Goal: Information Seeking & Learning: Learn about a topic

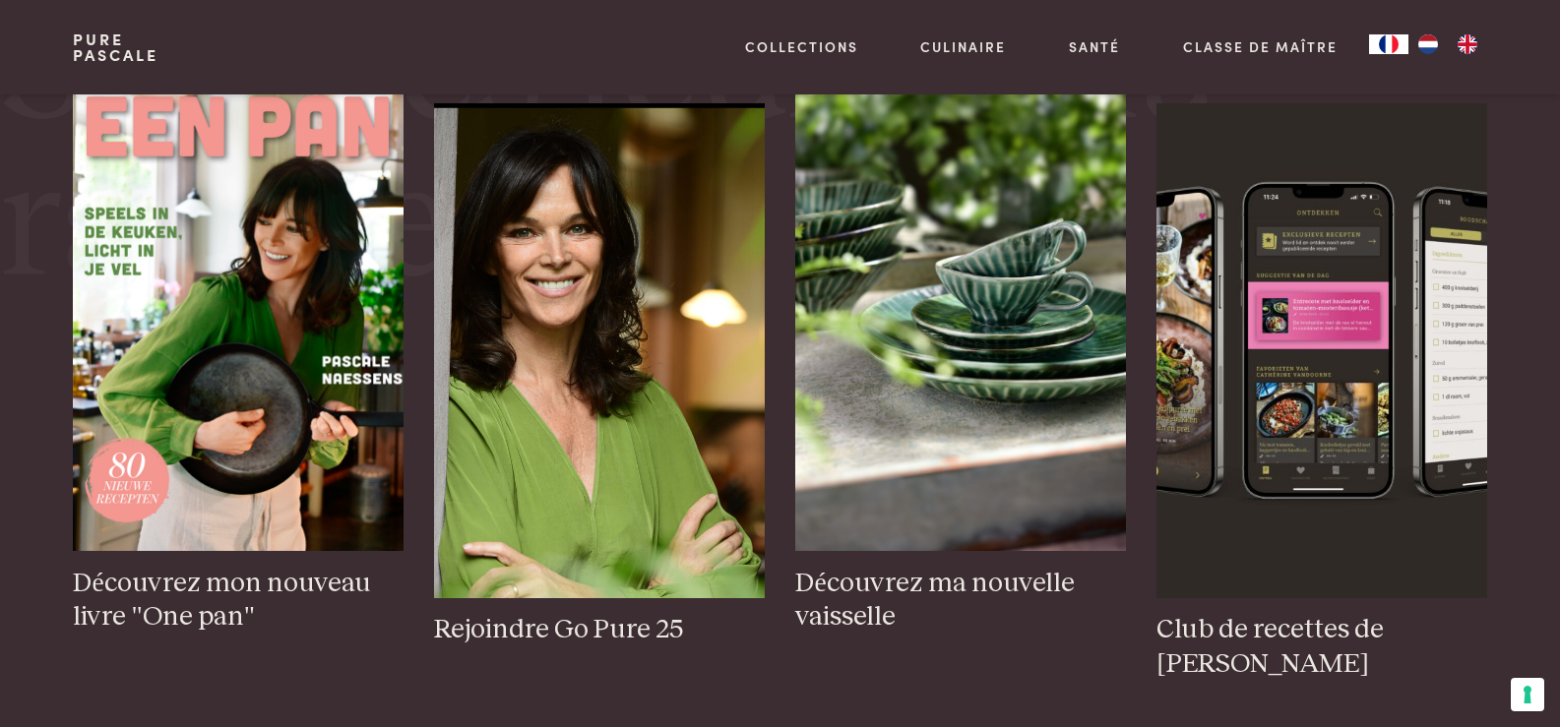
scroll to position [918, 0]
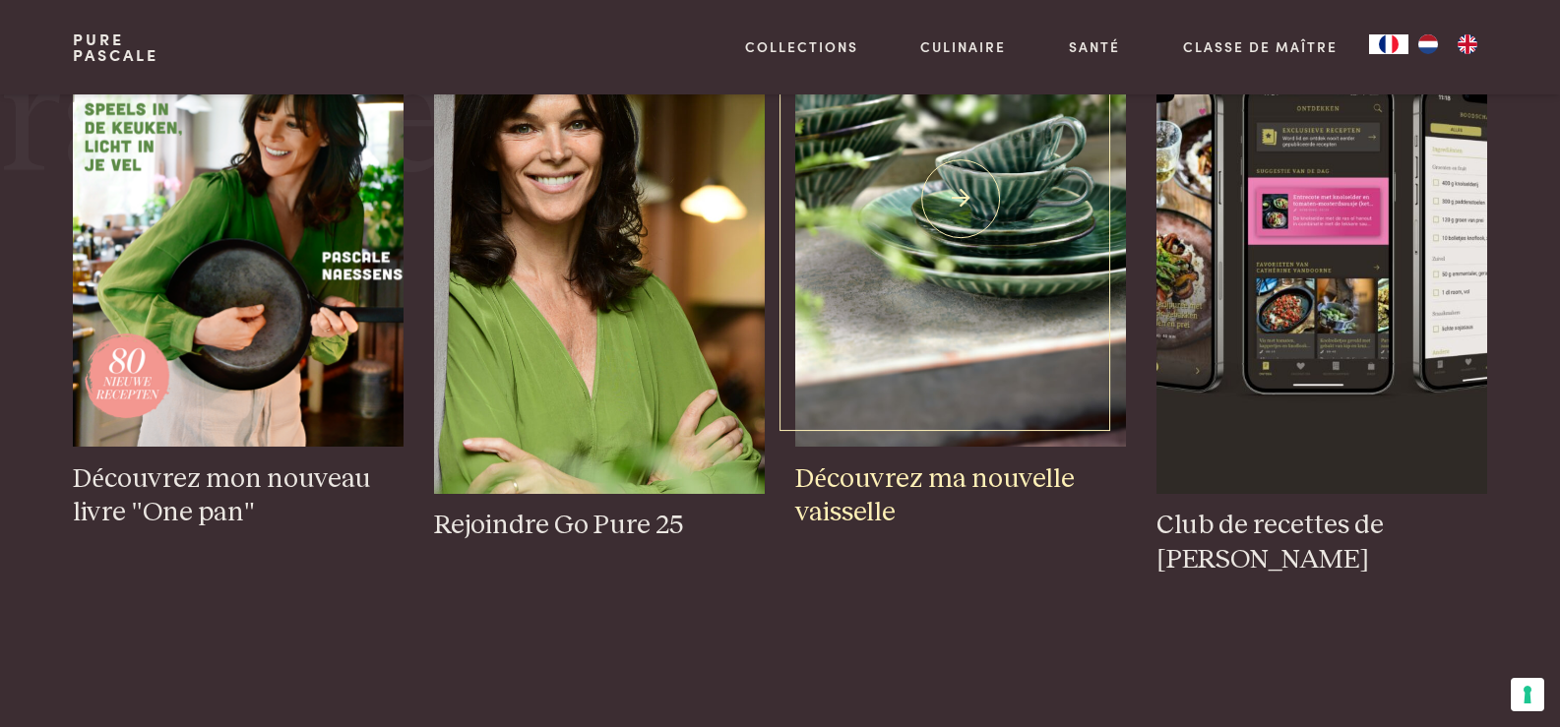
click at [1084, 121] on img at bounding box center [960, 199] width 330 height 495
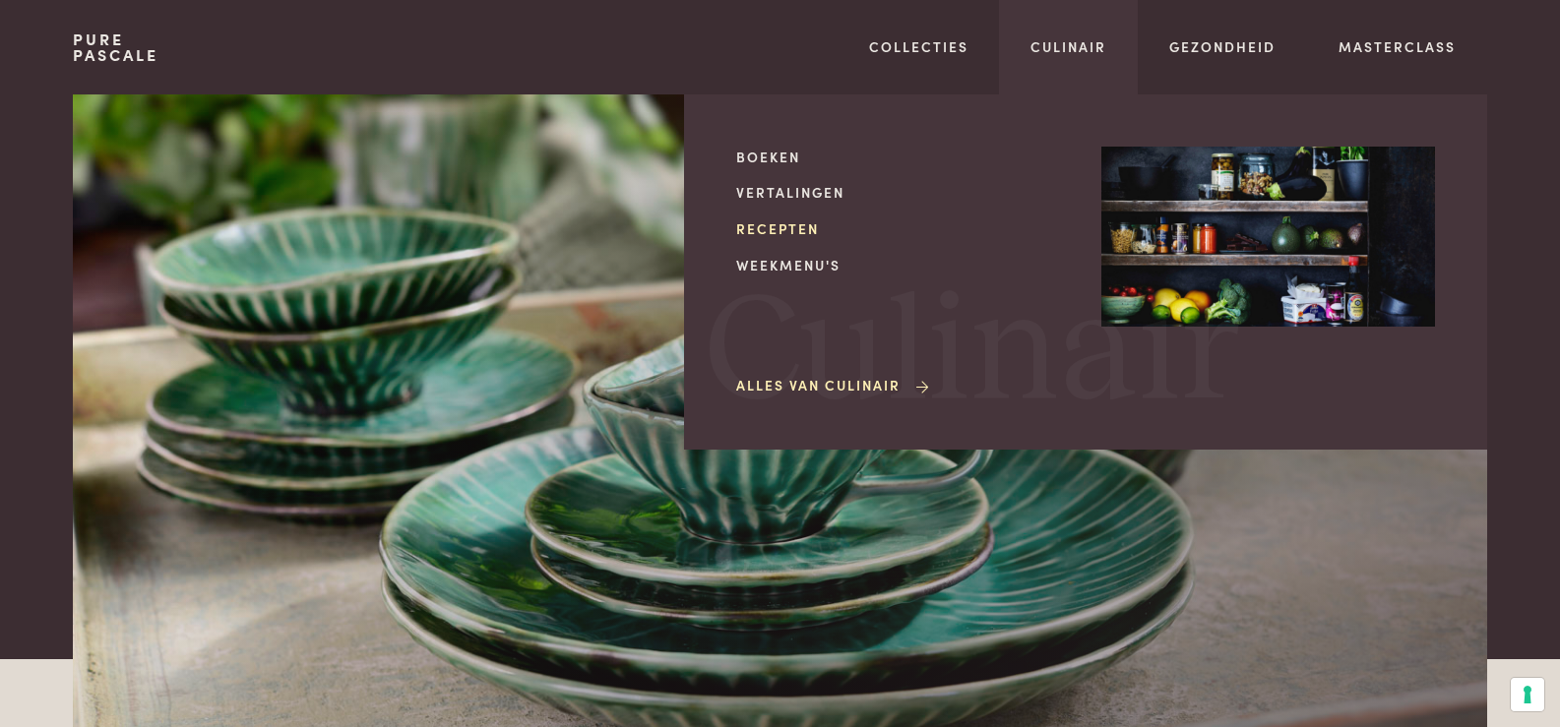
click at [783, 231] on link "Recepten" at bounding box center [903, 228] width 334 height 21
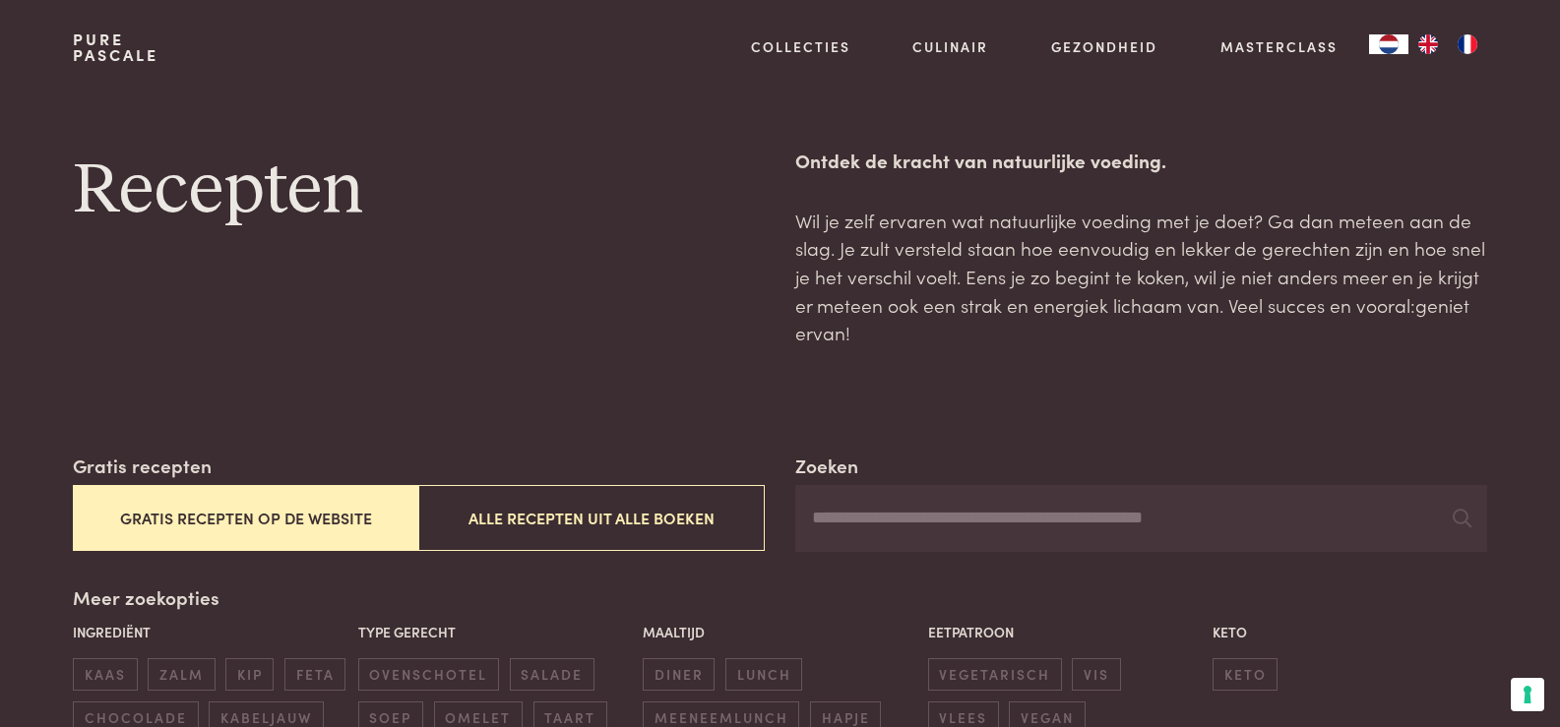
click at [290, 538] on button "Gratis recepten op de website" at bounding box center [245, 518] width 345 height 66
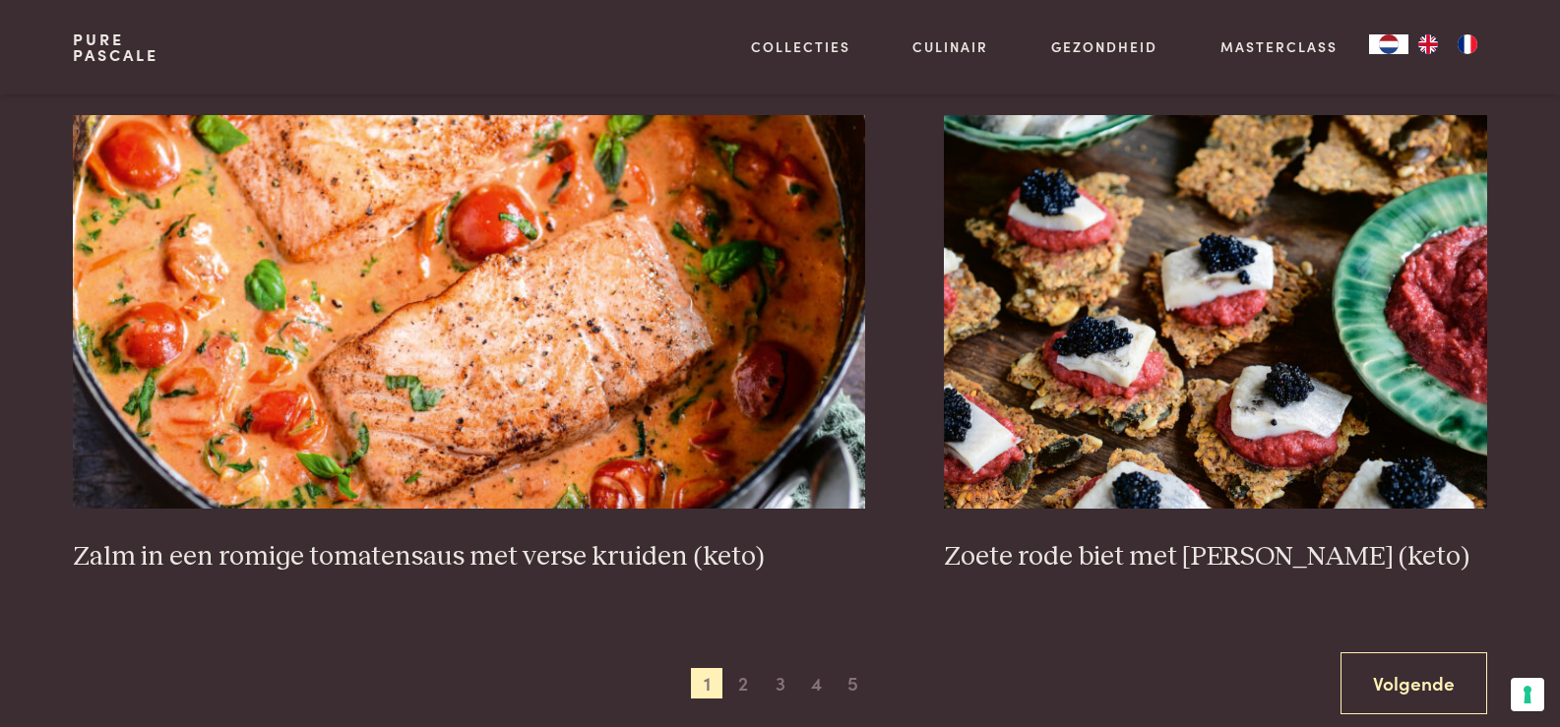
scroll to position [3561, 0]
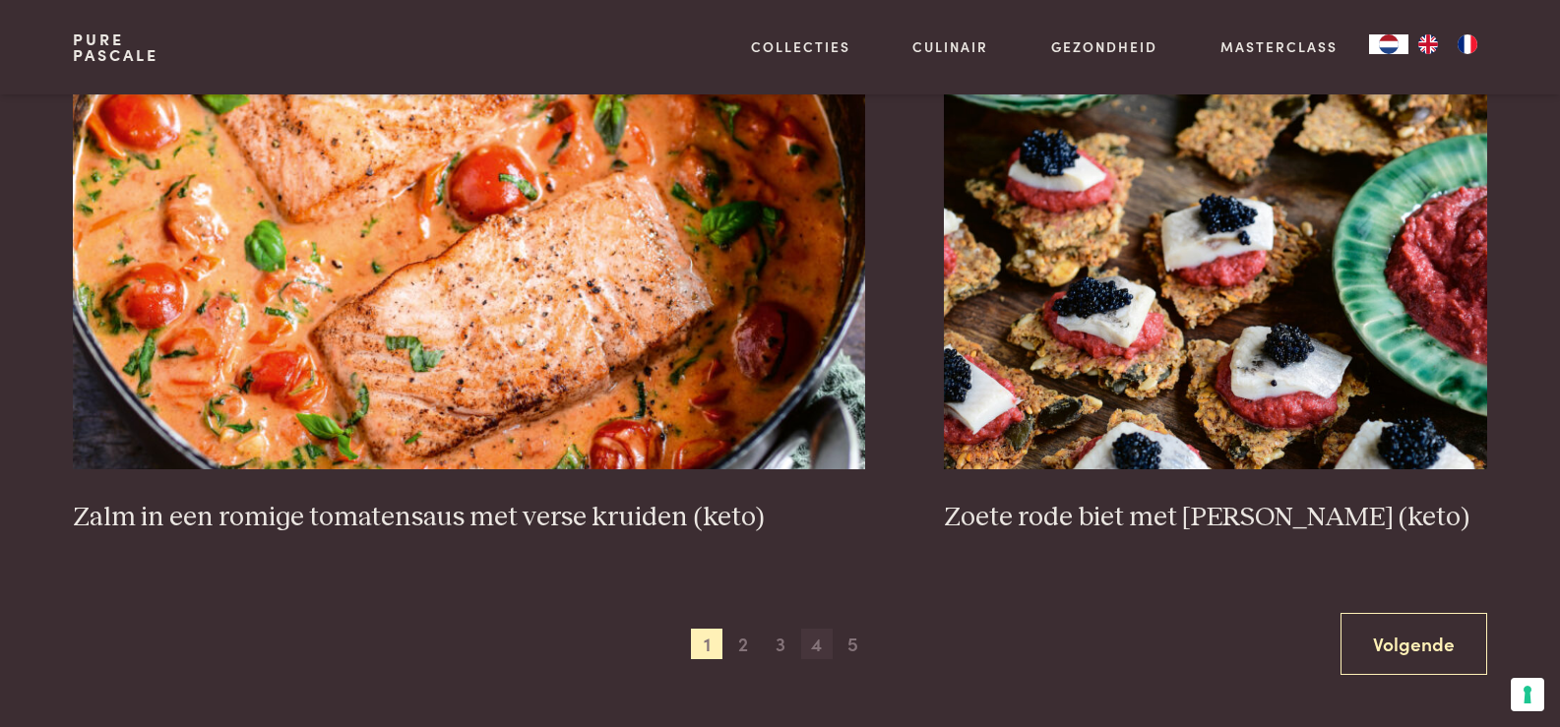
click at [823, 639] on span "4" at bounding box center [816, 644] width 31 height 31
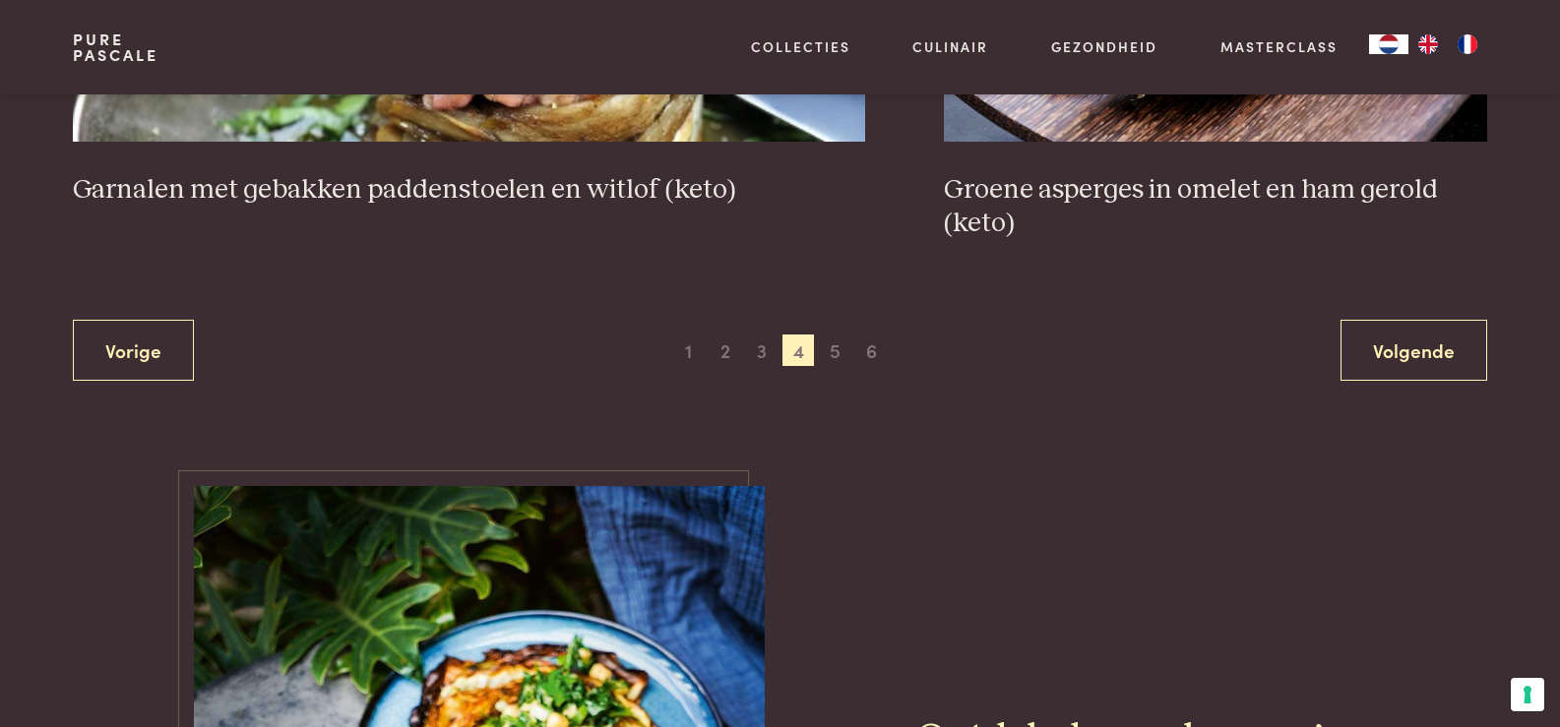
scroll to position [3968, 0]
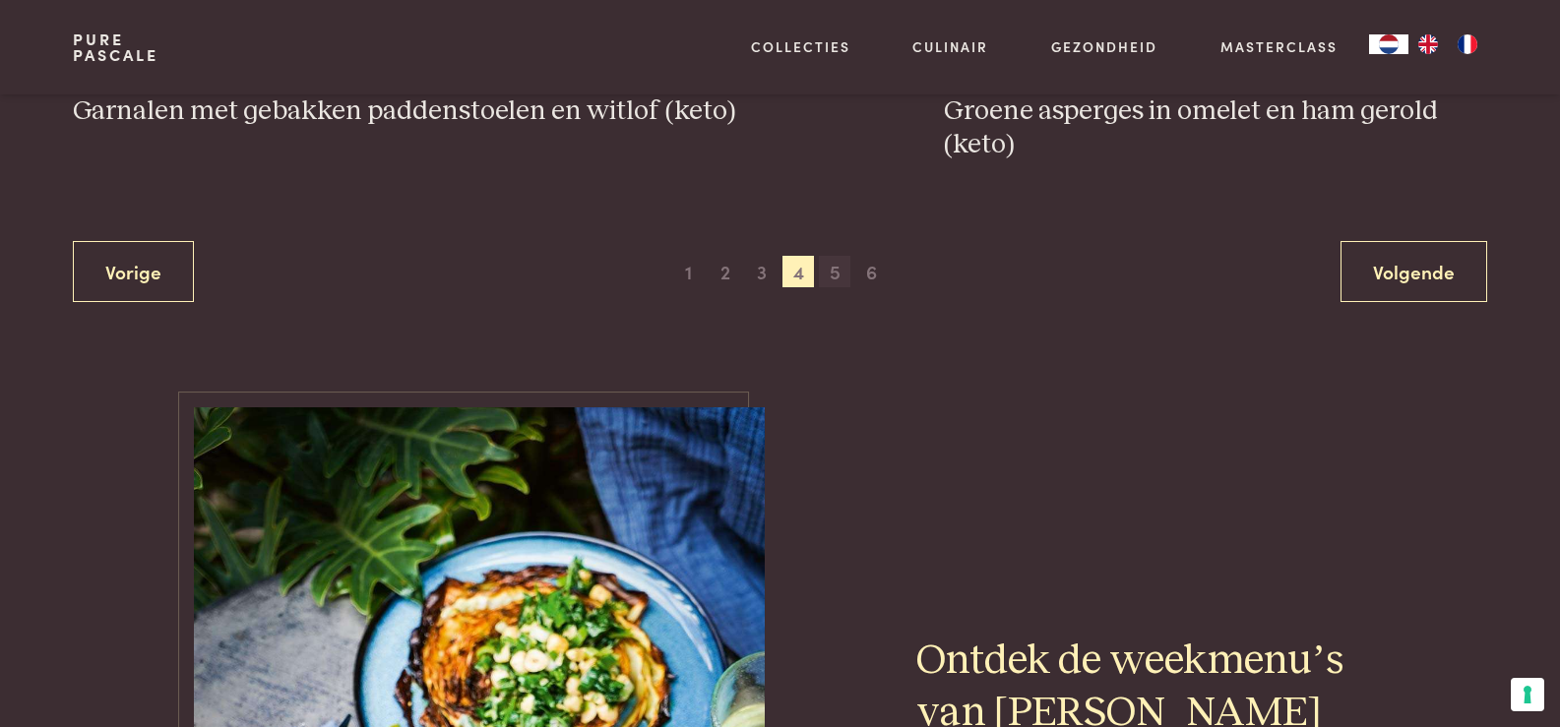
click at [834, 272] on span "5" at bounding box center [834, 271] width 31 height 31
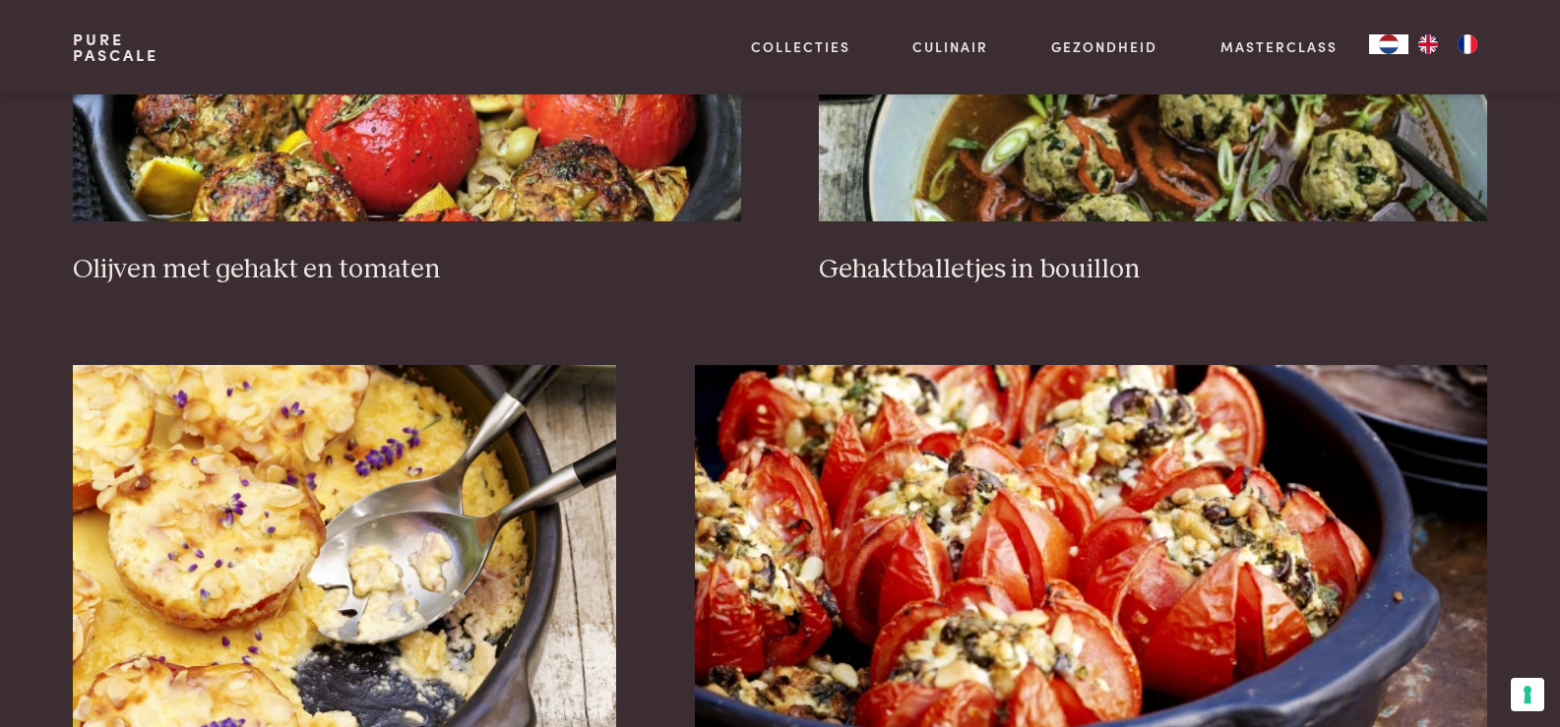
scroll to position [2839, 0]
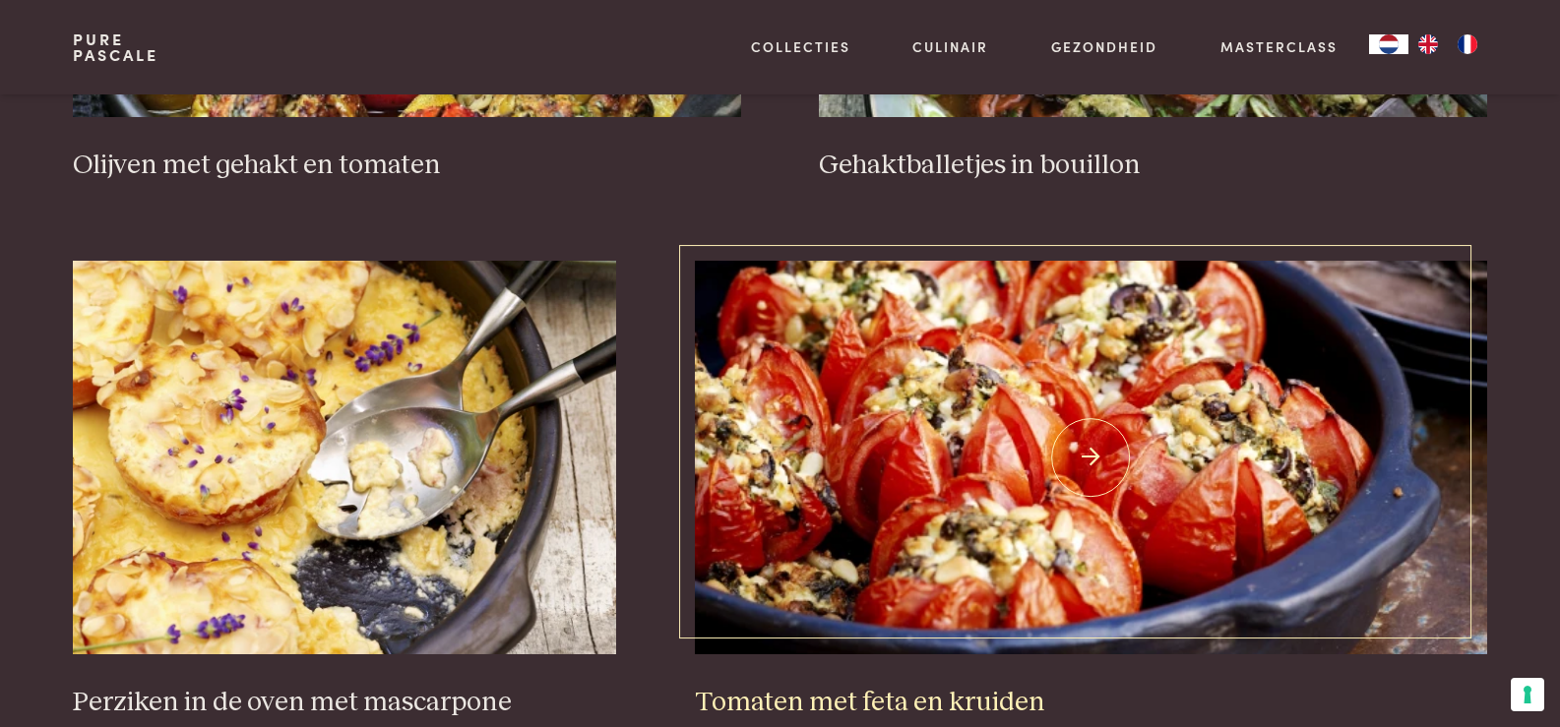
click at [1136, 547] on img at bounding box center [1091, 458] width 792 height 394
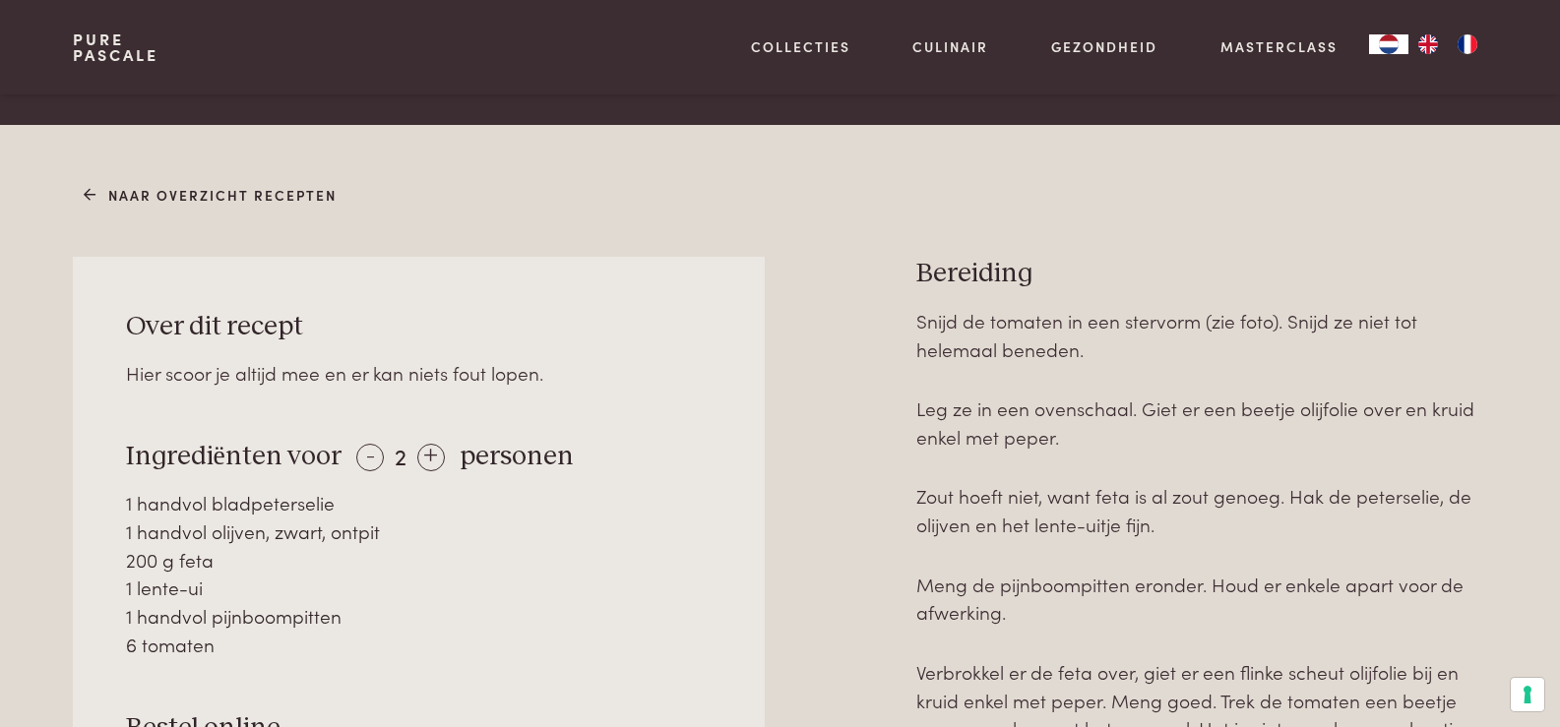
scroll to position [774, 0]
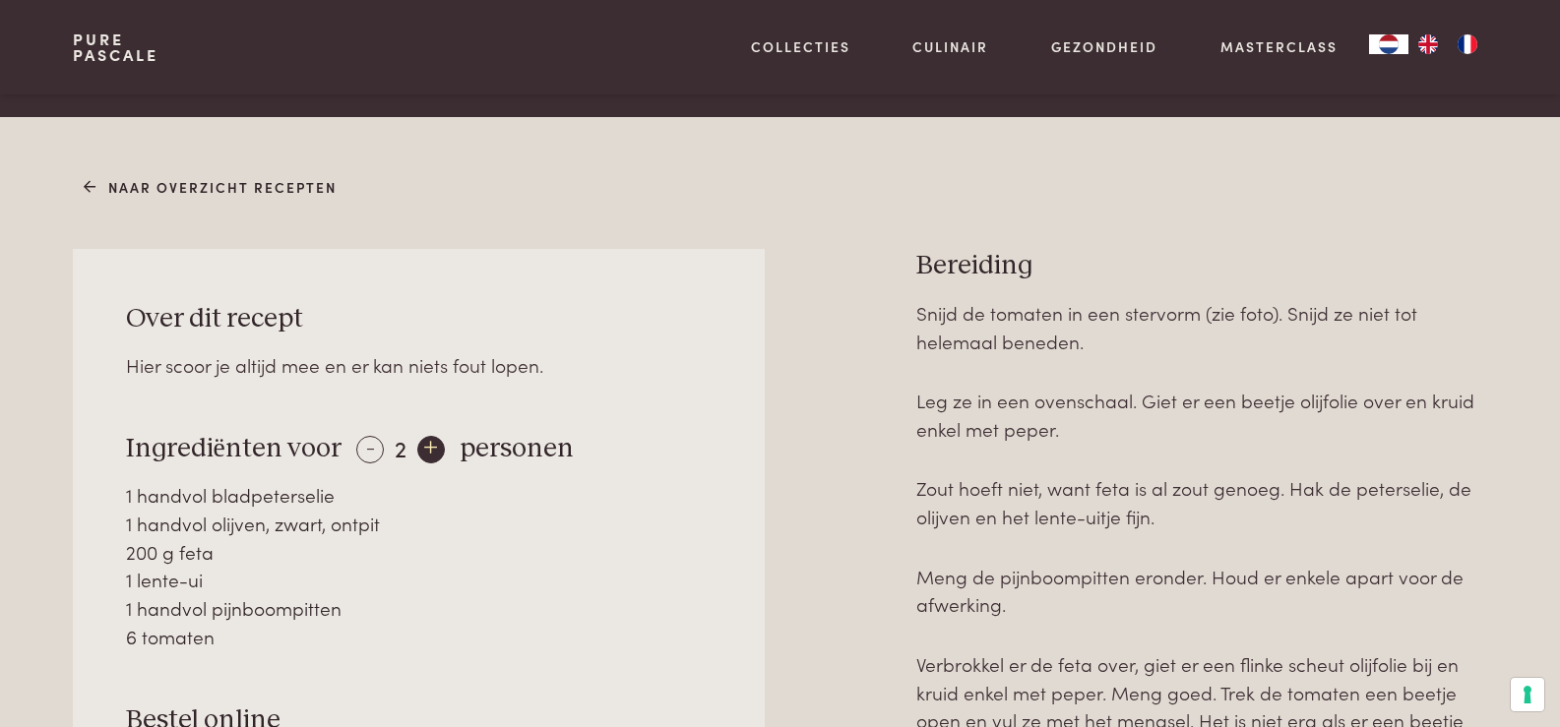
click at [418, 457] on div "+" at bounding box center [431, 450] width 28 height 28
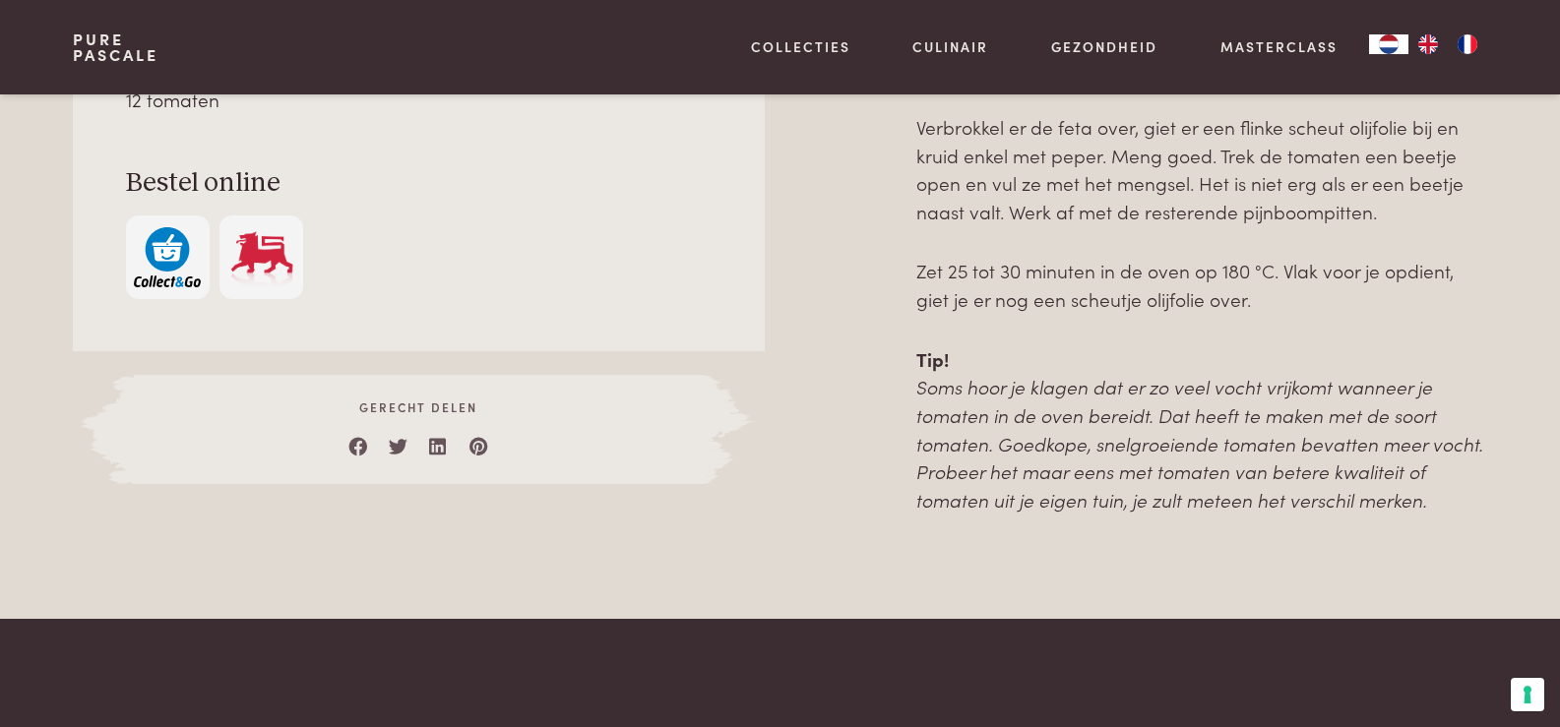
scroll to position [676, 0]
